Goal: Information Seeking & Learning: Find contact information

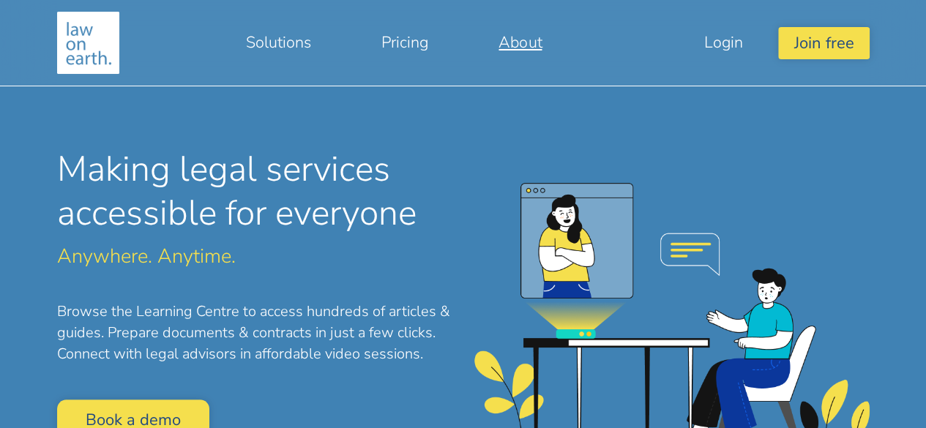
click at [490, 36] on link "About" at bounding box center [519, 42] width 113 height 35
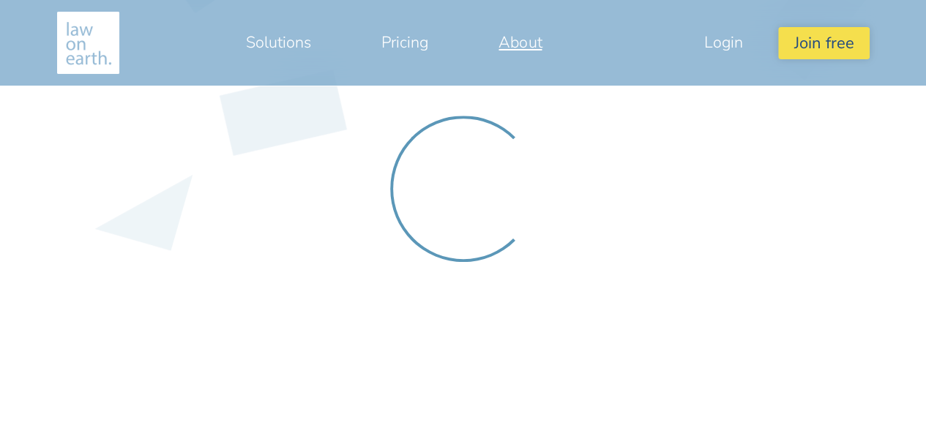
scroll to position [3458, 0]
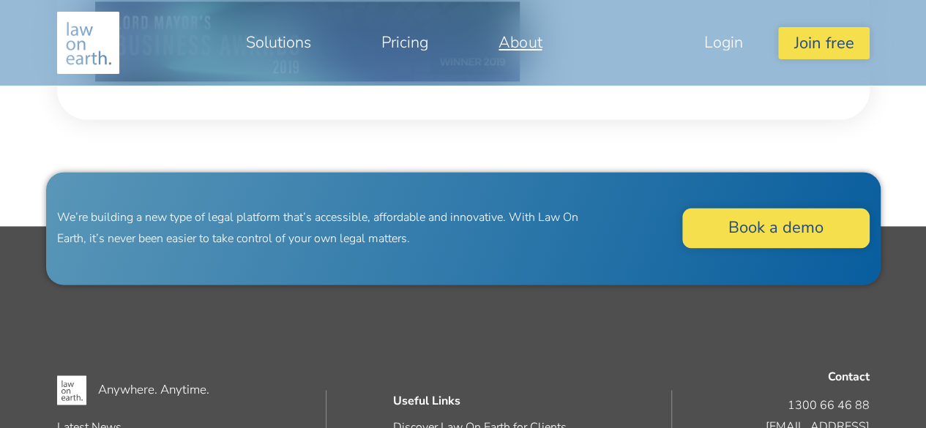
scroll to position [1104, 0]
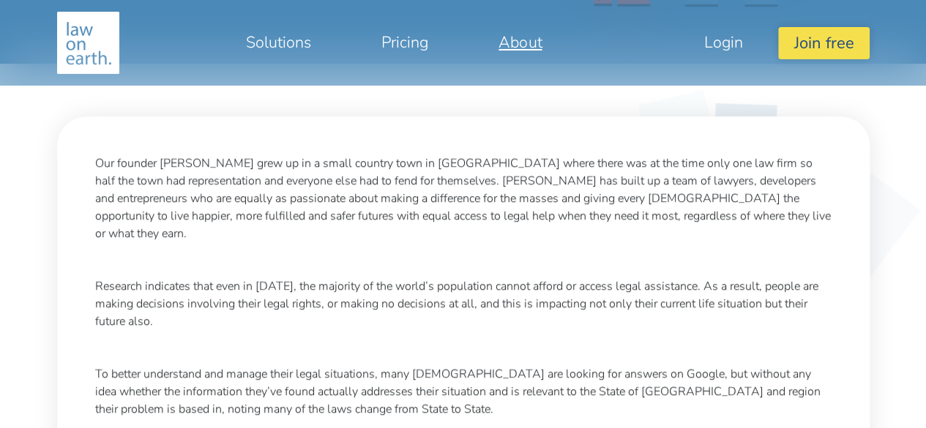
scroll to position [449, 0]
click at [128, 166] on p "Our founder [PERSON_NAME] grew up in a small country town in [GEOGRAPHIC_DATA] …" at bounding box center [463, 198] width 736 height 88
copy p "founder"
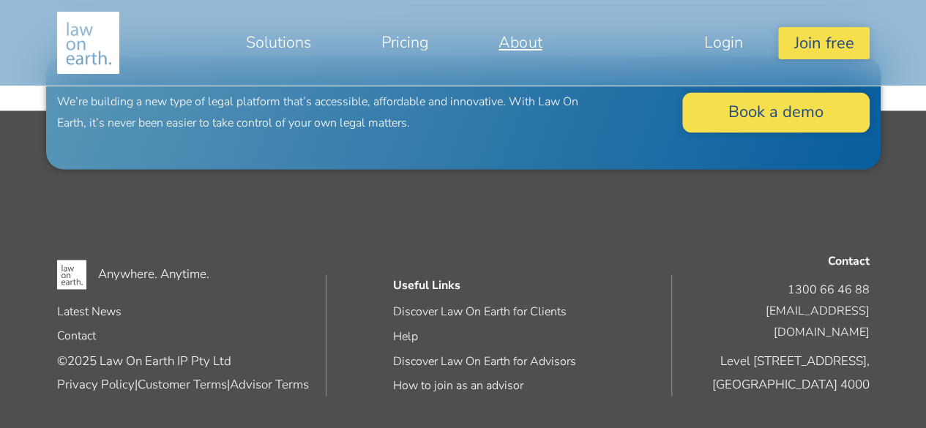
click at [804, 307] on address "1300 66 46 88 [EMAIL_ADDRESS][DOMAIN_NAME]" at bounding box center [776, 310] width 187 height 63
copy address "1300 66 46 88"
click at [804, 307] on address "1300 66 46 88 [EMAIL_ADDRESS][DOMAIN_NAME]" at bounding box center [776, 310] width 187 height 63
